Goal: Navigation & Orientation: Find specific page/section

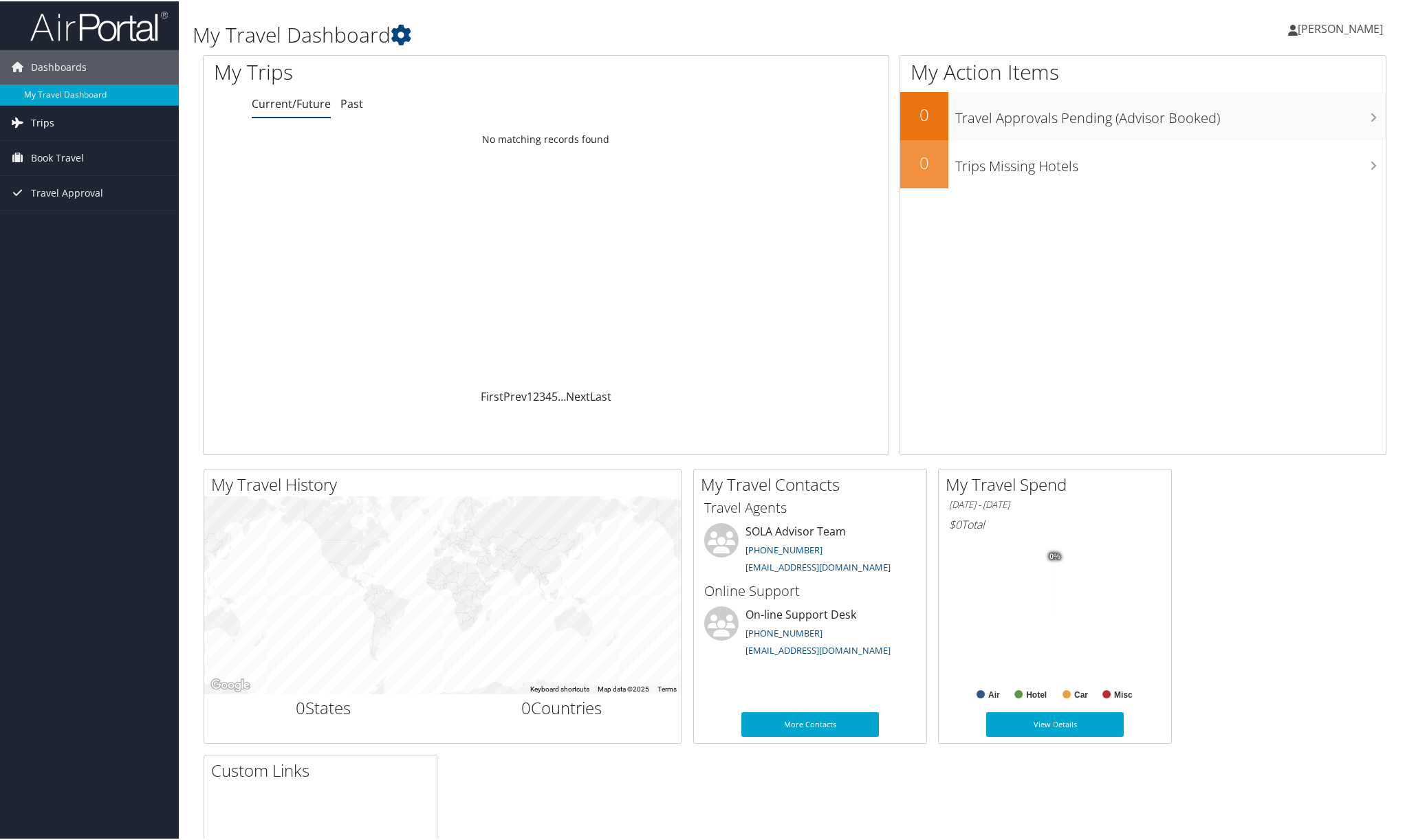
click at [43, 120] on span "Trips" at bounding box center [42, 121] width 23 height 35
click at [75, 125] on link "Trips" at bounding box center [89, 121] width 179 height 35
click at [40, 117] on span "Trips" at bounding box center [42, 121] width 23 height 35
click at [50, 152] on link "Current/Future Trips" at bounding box center [89, 150] width 179 height 21
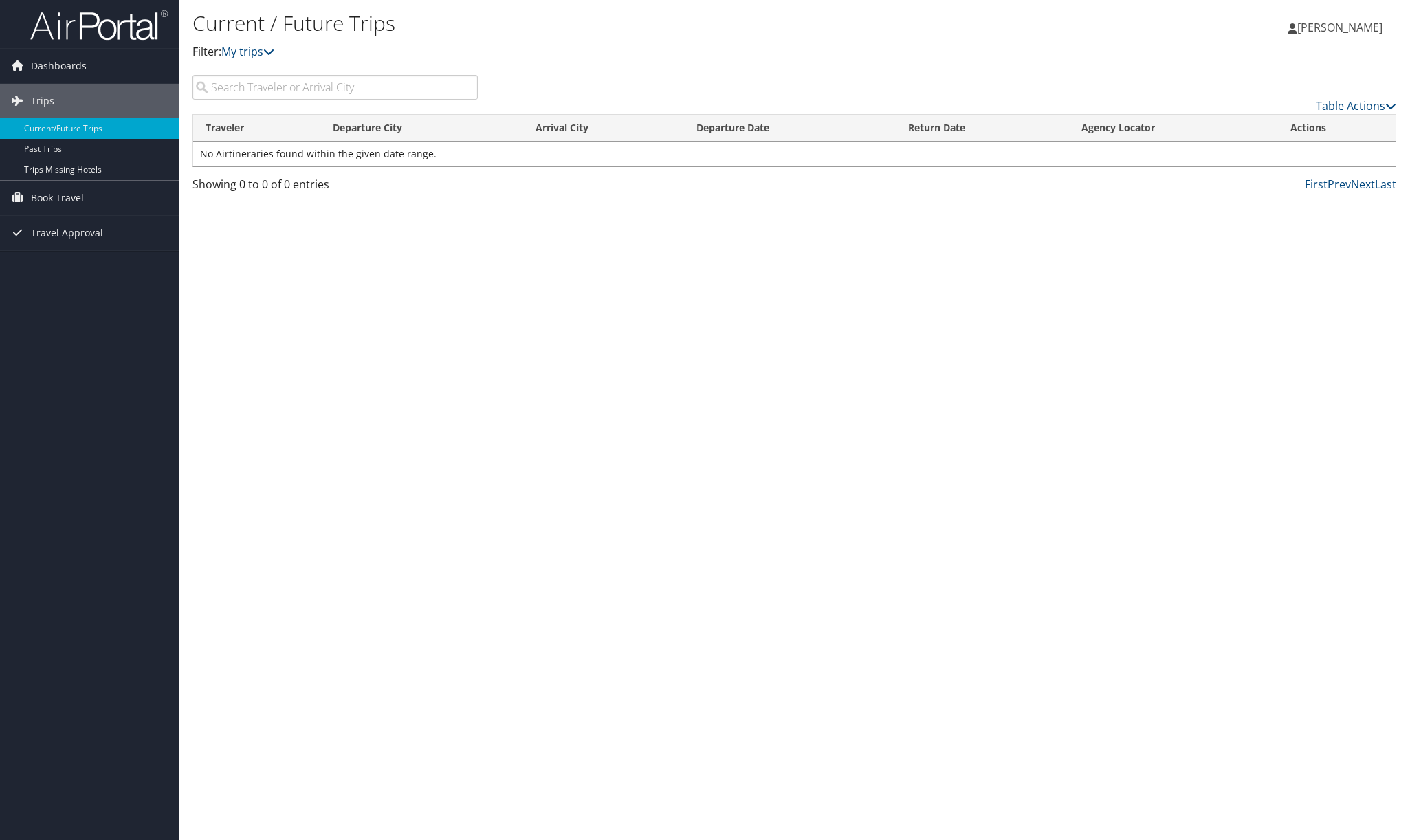
click at [265, 89] on input "search" at bounding box center [335, 87] width 285 height 25
type input "courtney"
click at [36, 143] on link "Past Trips" at bounding box center [89, 150] width 179 height 21
click at [69, 200] on span "Book Travel" at bounding box center [57, 198] width 53 height 35
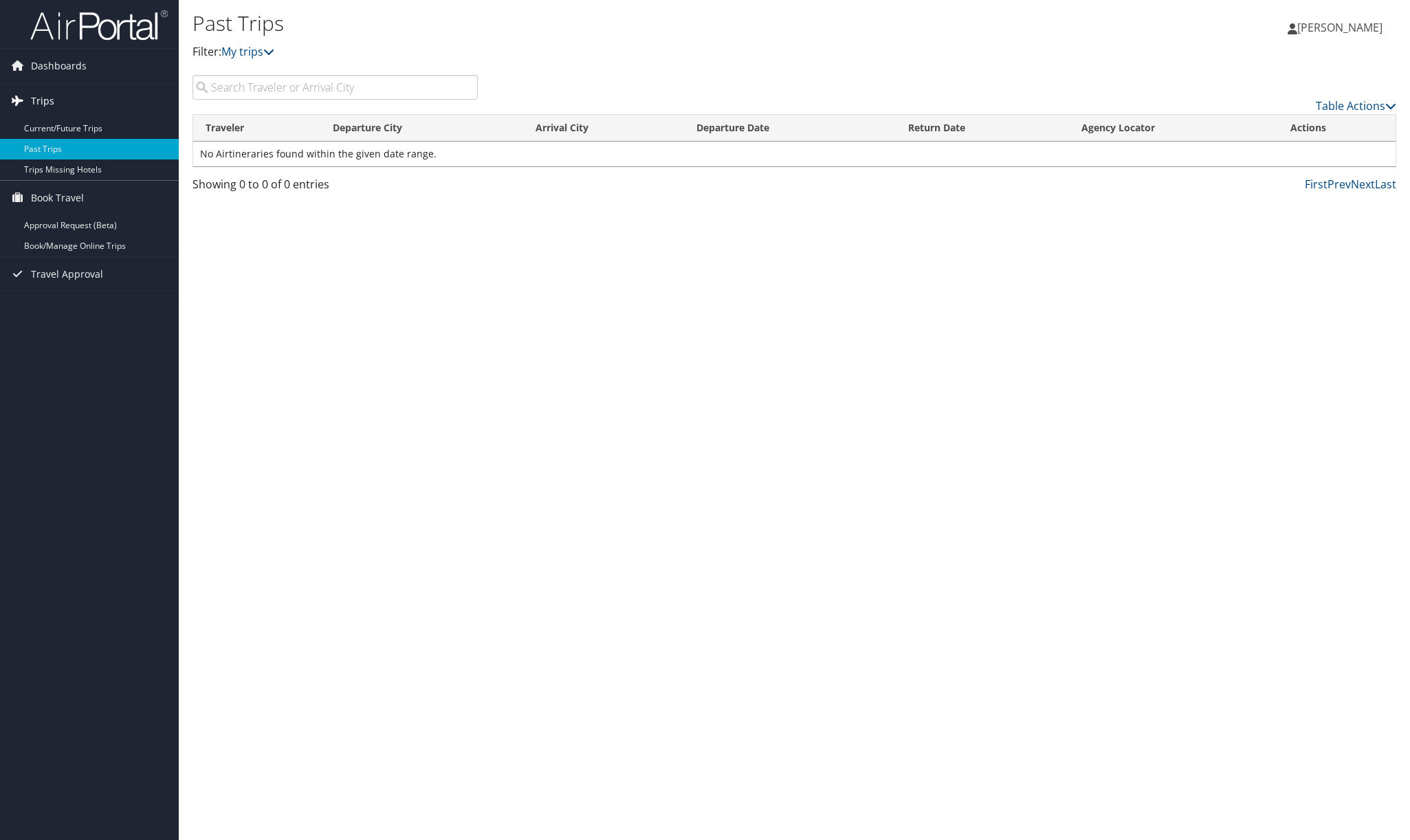
click at [42, 99] on span "Trips" at bounding box center [42, 101] width 23 height 35
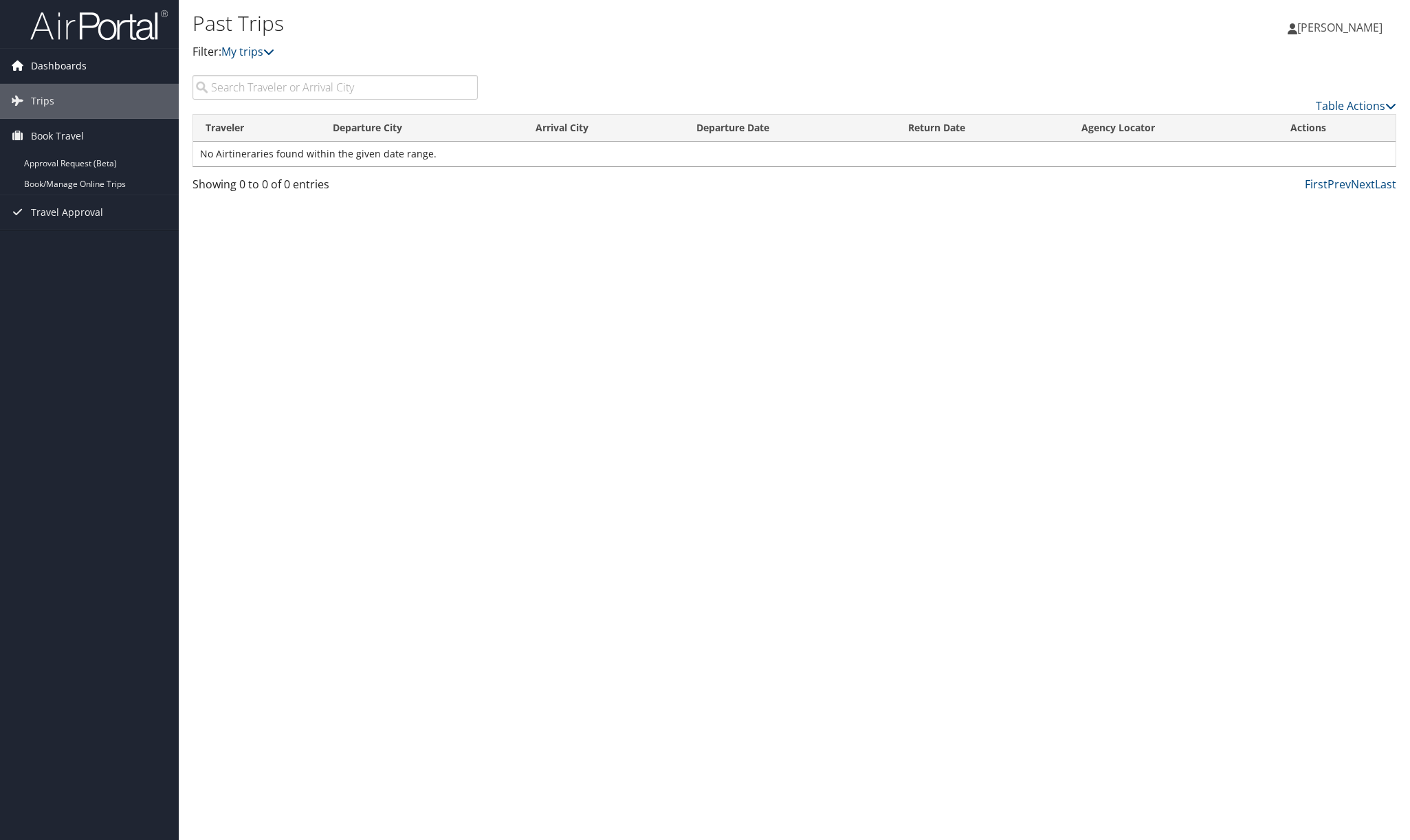
click at [27, 63] on icon at bounding box center [18, 65] width 21 height 21
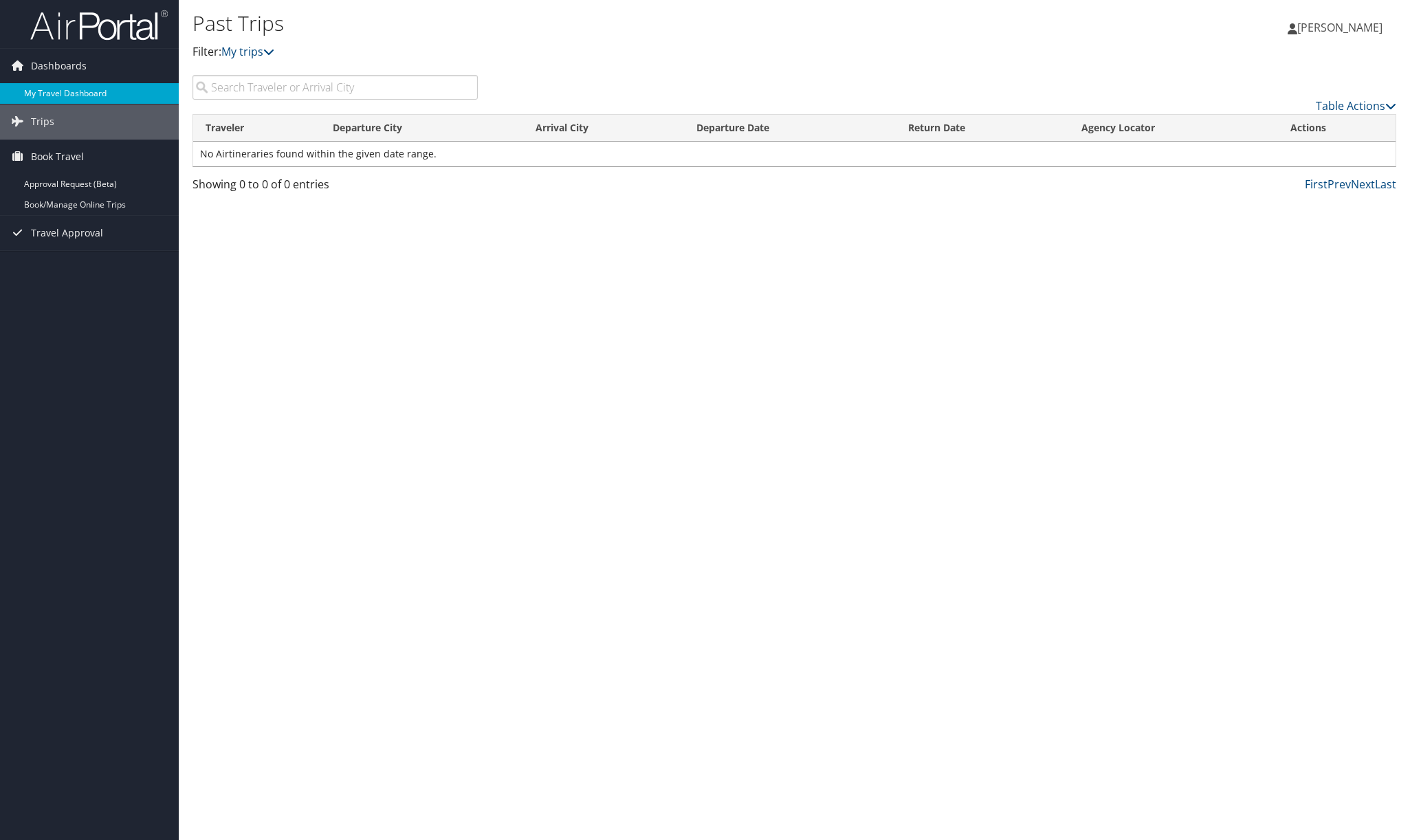
click at [31, 90] on link "My Travel Dashboard" at bounding box center [89, 94] width 179 height 21
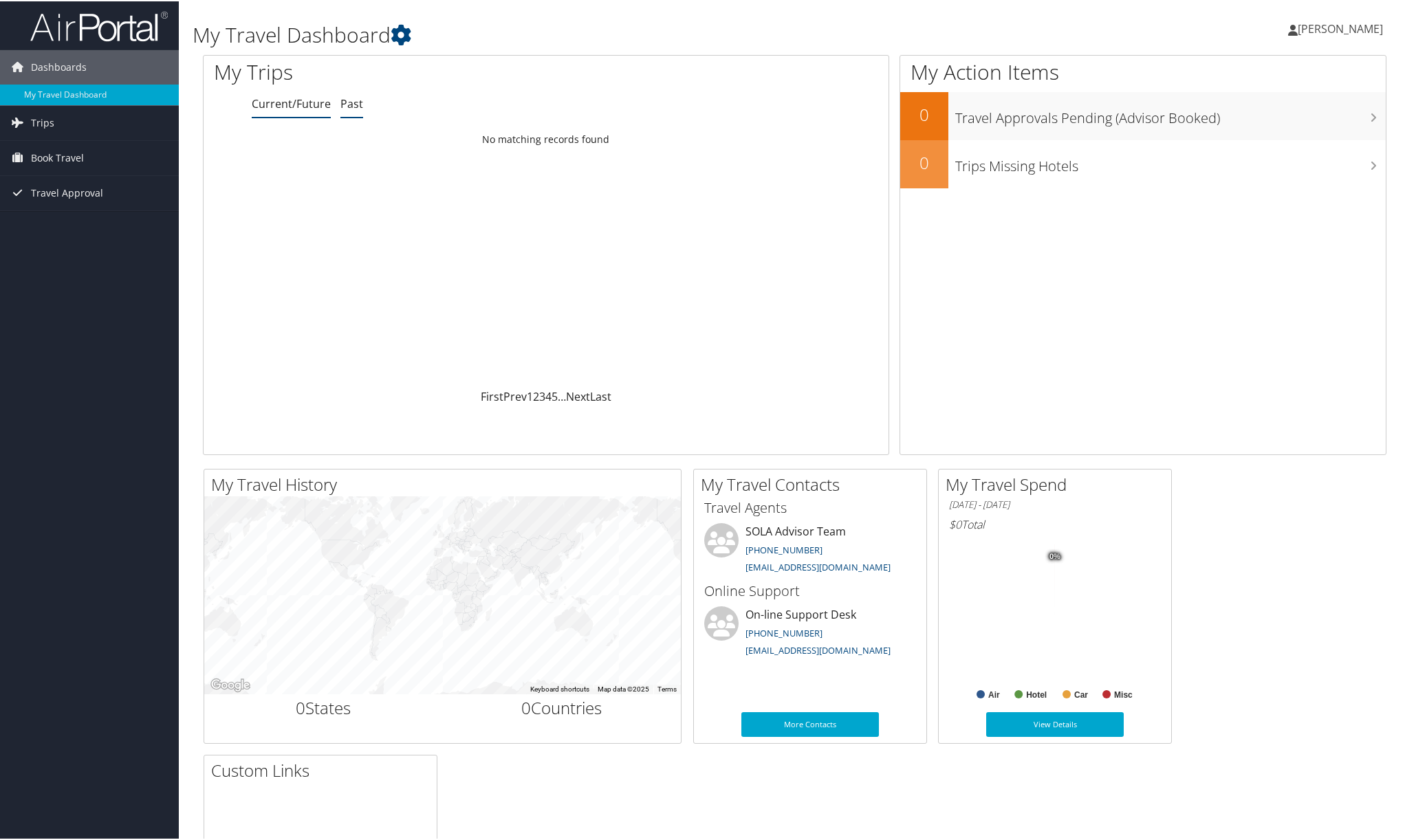
click at [349, 103] on link "Past" at bounding box center [352, 102] width 23 height 15
click at [567, 395] on link "Next" at bounding box center [578, 395] width 24 height 15
click at [49, 125] on span "Trips" at bounding box center [42, 121] width 23 height 35
click at [530, 215] on div "Loading... No matching records found" at bounding box center [546, 256] width 685 height 261
click at [35, 63] on span "Dashboards" at bounding box center [58, 65] width 56 height 35
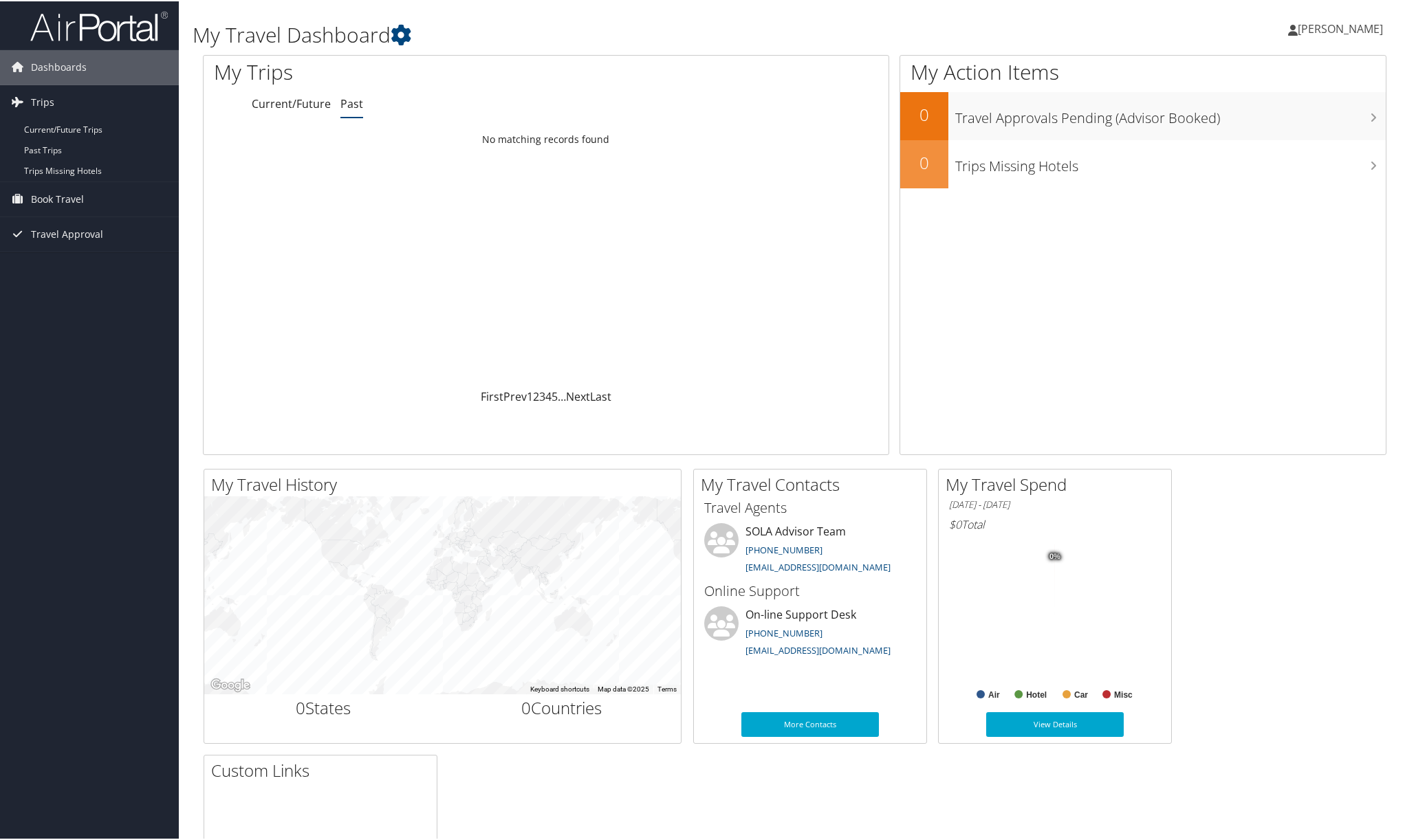
click at [1322, 28] on span "[PERSON_NAME]" at bounding box center [1340, 27] width 85 height 15
click at [1270, 222] on link "Sign Out" at bounding box center [1304, 224] width 154 height 23
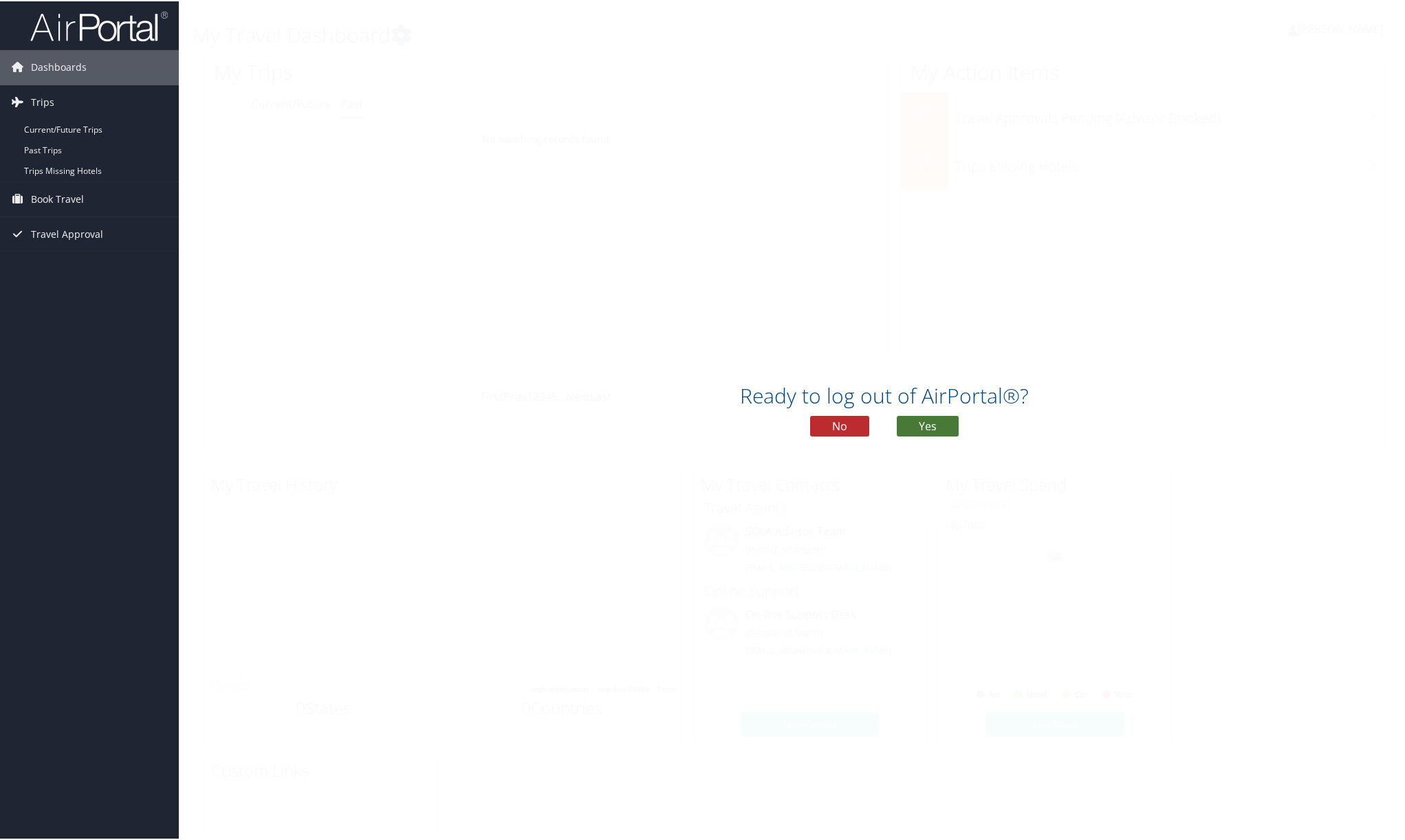
click at [925, 422] on button "Yes" at bounding box center [928, 425] width 62 height 21
